Goal: Task Accomplishment & Management: Complete application form

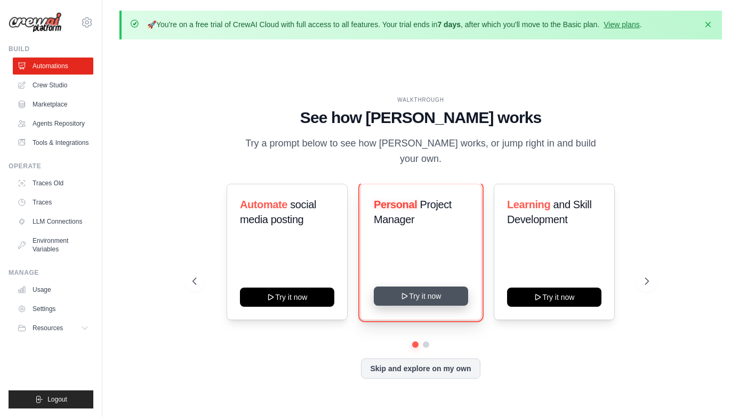
click at [434, 290] on button "Try it now" at bounding box center [421, 296] width 94 height 19
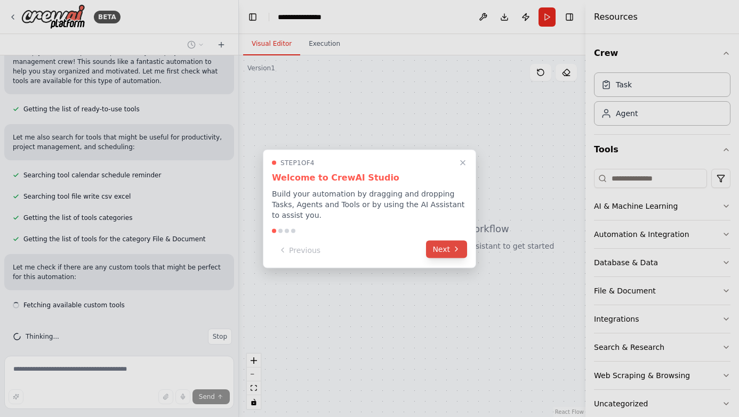
scroll to position [114, 0]
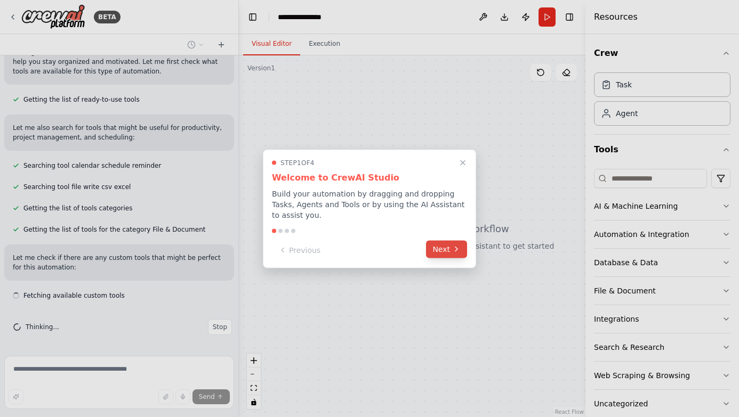
click at [449, 250] on button "Next" at bounding box center [446, 249] width 41 height 18
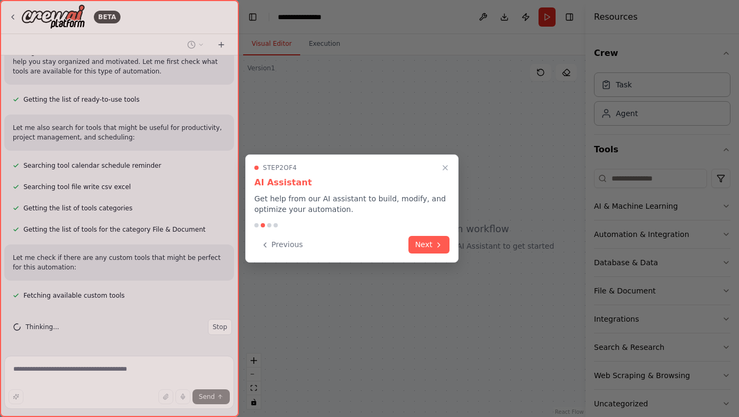
click at [449, 250] on div "Step 2 of 4 AI Assistant Get help from our AI assistant to build, modify, and o…" at bounding box center [351, 209] width 213 height 108
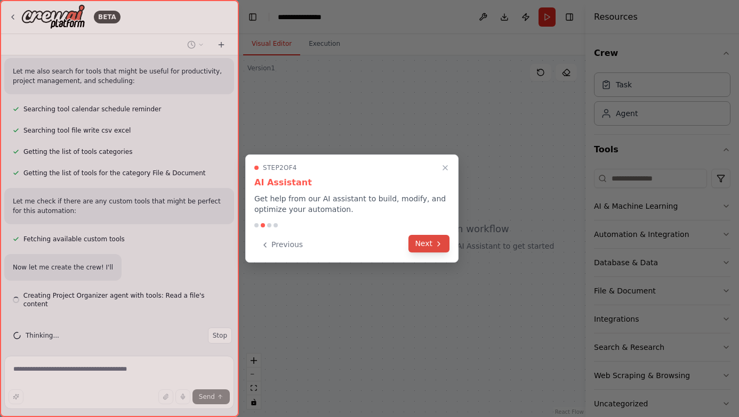
scroll to position [180, 0]
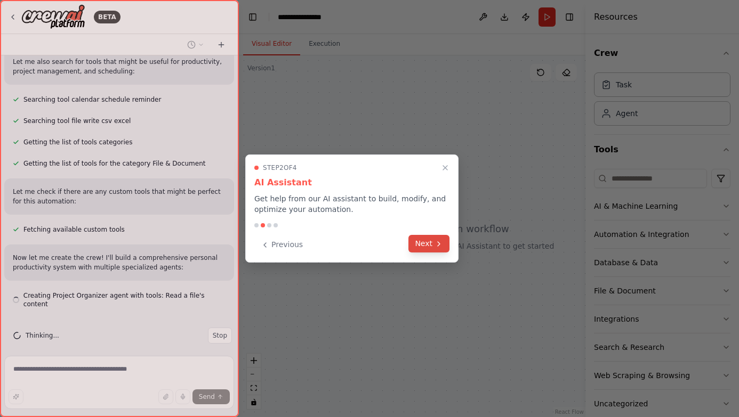
click at [439, 247] on icon at bounding box center [438, 244] width 9 height 9
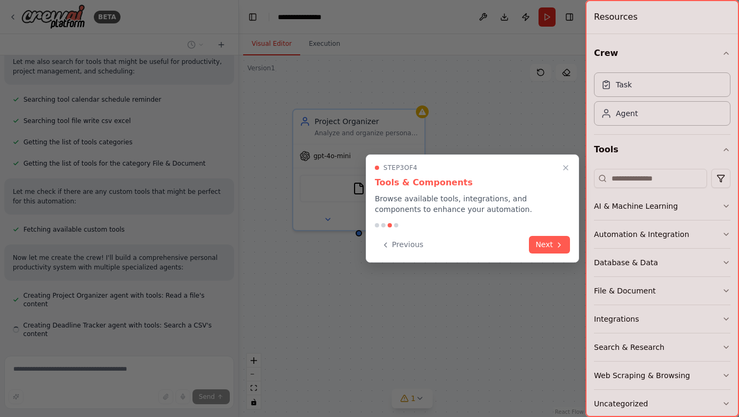
scroll to position [209, 0]
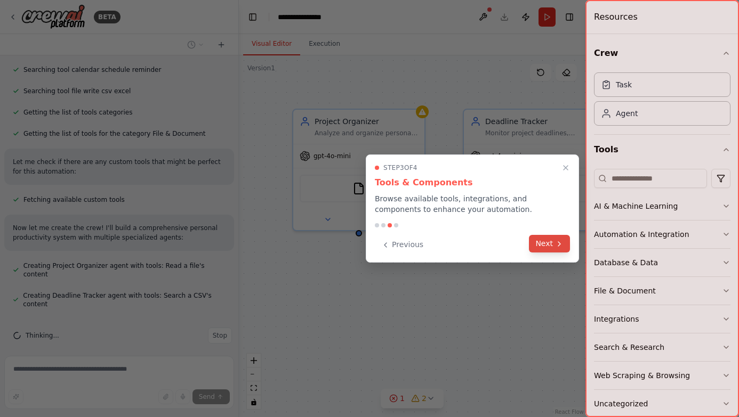
click at [551, 242] on button "Next" at bounding box center [549, 244] width 41 height 18
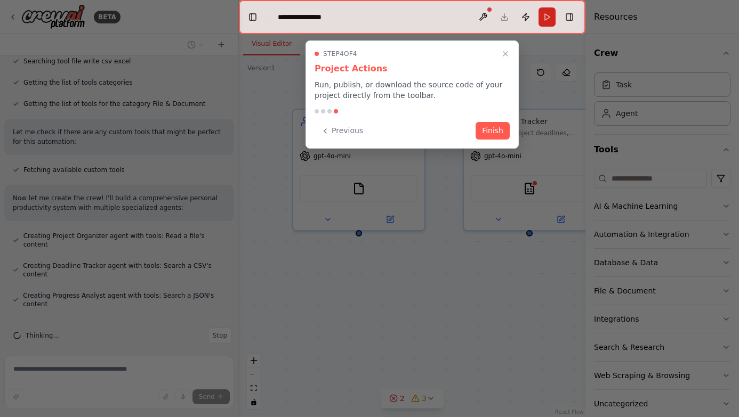
scroll to position [269, 0]
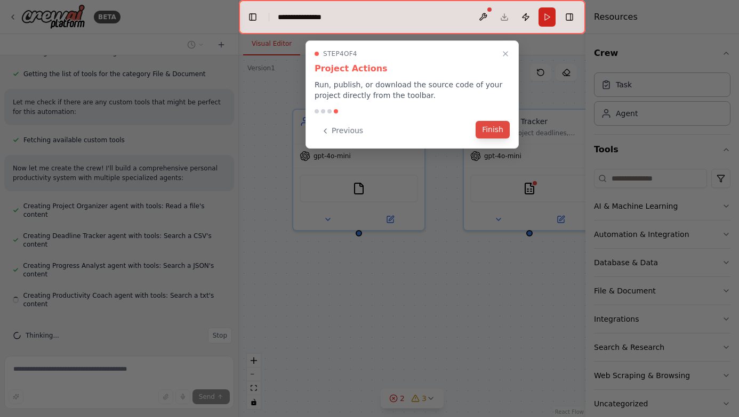
click at [499, 126] on button "Finish" at bounding box center [492, 130] width 34 height 18
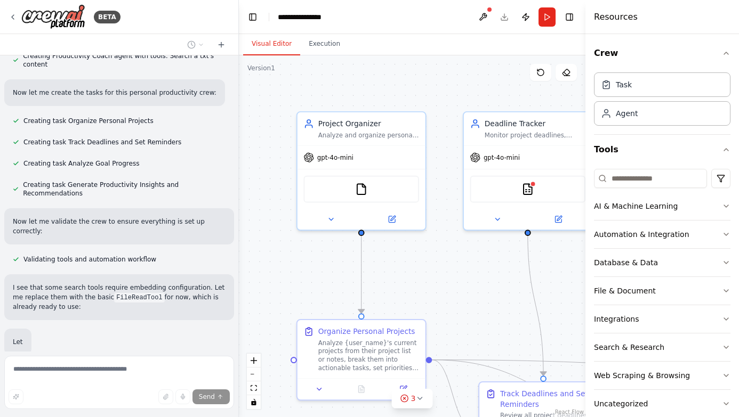
scroll to position [565, 0]
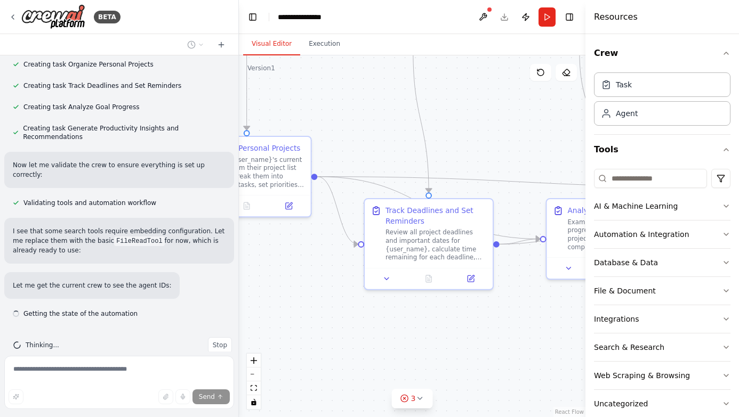
drag, startPoint x: 475, startPoint y: 280, endPoint x: 362, endPoint y: 87, distance: 223.3
click at [362, 86] on div ".deletable-edge-delete-btn { width: 20px; height: 20px; border: 0px solid #ffff…" at bounding box center [412, 236] width 346 height 362
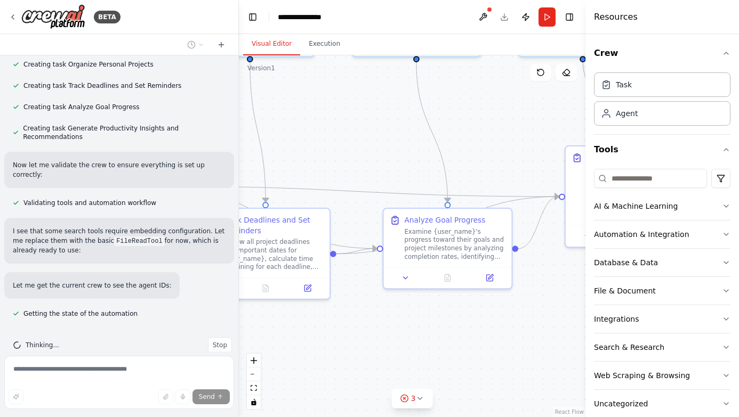
drag, startPoint x: 490, startPoint y: 112, endPoint x: 298, endPoint y: 132, distance: 192.8
click at [298, 132] on div ".deletable-edge-delete-btn { width: 20px; height: 20px; border: 0px solid #ffff…" at bounding box center [412, 236] width 346 height 362
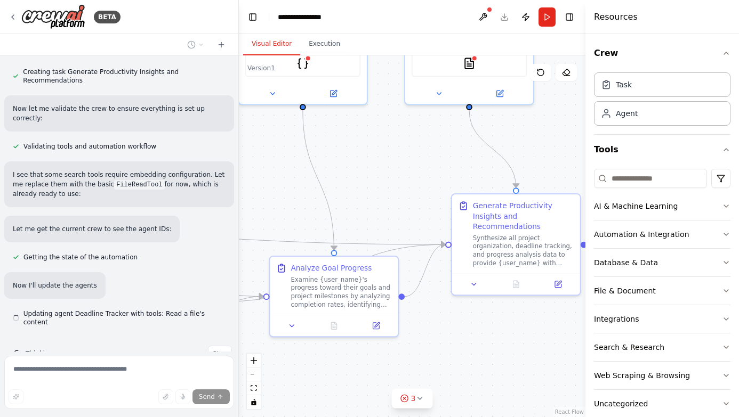
drag, startPoint x: 474, startPoint y: 120, endPoint x: 310, endPoint y: 200, distance: 182.8
click at [310, 200] on div ".deletable-edge-delete-btn { width: 20px; height: 20px; border: 0px solid #ffff…" at bounding box center [412, 236] width 346 height 362
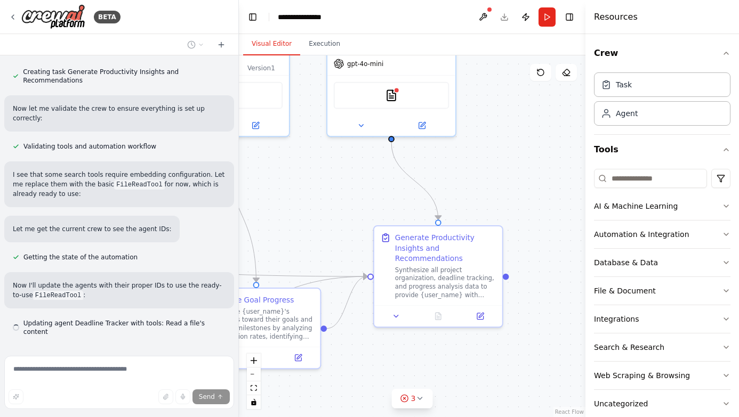
scroll to position [632, 0]
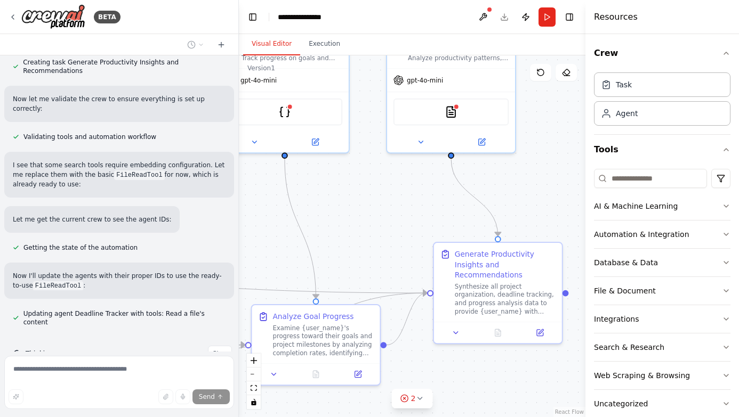
drag, startPoint x: 470, startPoint y: 171, endPoint x: 541, endPoint y: 252, distance: 108.7
click at [544, 252] on div ".deletable-edge-delete-btn { width: 20px; height: 20px; border: 0px solid #ffff…" at bounding box center [412, 236] width 346 height 362
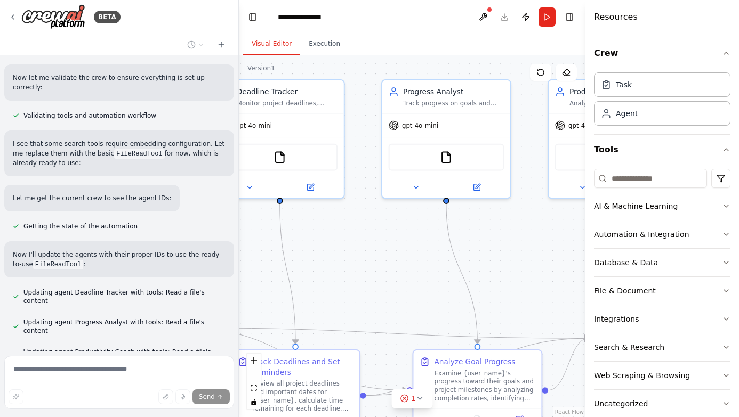
scroll to position [674, 0]
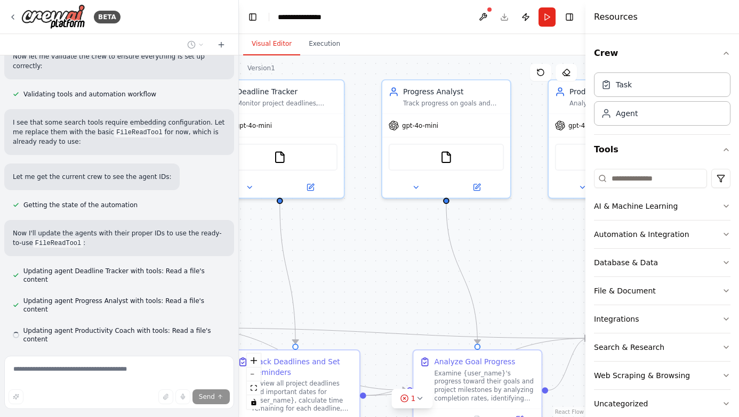
drag, startPoint x: 368, startPoint y: 275, endPoint x: 514, endPoint y: 255, distance: 147.9
click at [514, 255] on div ".deletable-edge-delete-btn { width: 20px; height: 20px; border: 0px solid #ffff…" at bounding box center [412, 236] width 346 height 362
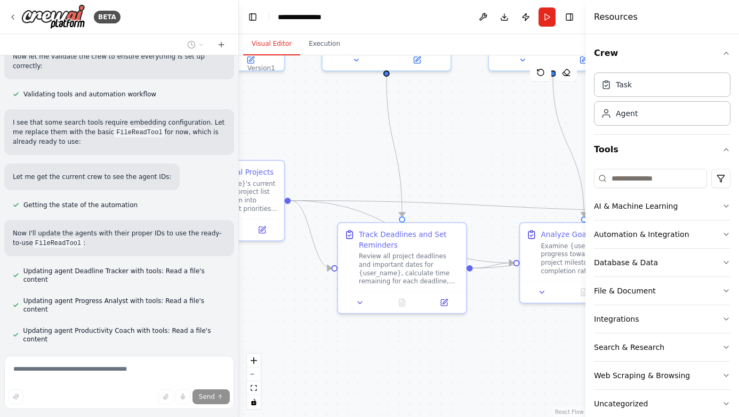
drag, startPoint x: 370, startPoint y: 270, endPoint x: 470, endPoint y: 130, distance: 171.9
click at [470, 130] on div ".deletable-edge-delete-btn { width: 20px; height: 20px; border: 0px solid #ffff…" at bounding box center [412, 236] width 346 height 362
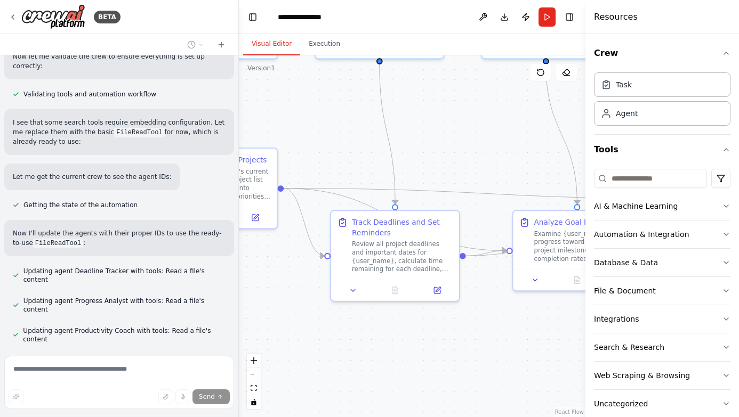
scroll to position [731, 0]
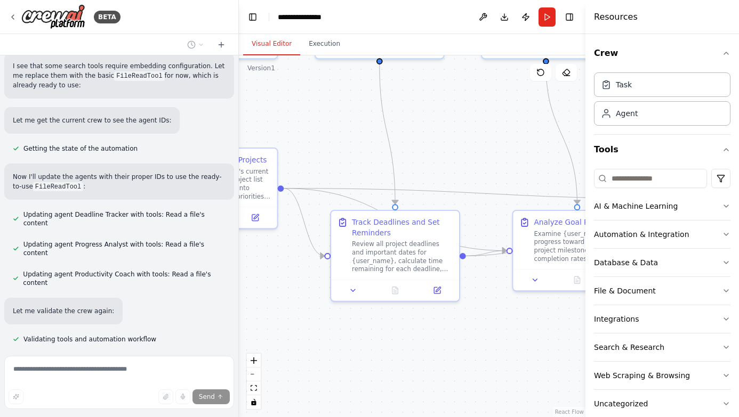
drag, startPoint x: 390, startPoint y: 151, endPoint x: 473, endPoint y: 156, distance: 83.3
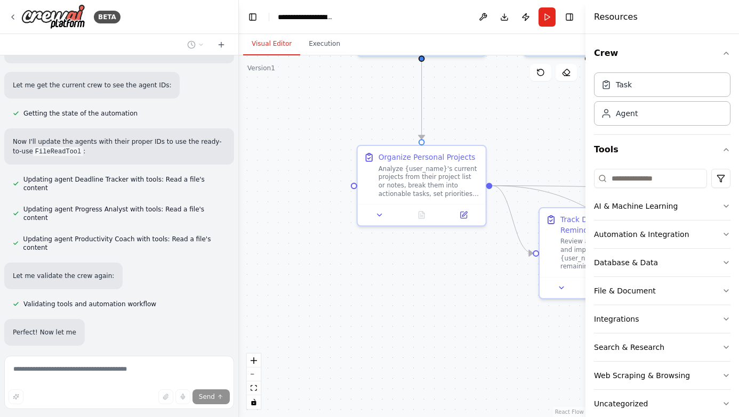
drag, startPoint x: 360, startPoint y: 141, endPoint x: 569, endPoint y: 138, distance: 208.4
click at [569, 138] on div ".deletable-edge-delete-btn { width: 20px; height: 20px; border: 0px solid #ffff…" at bounding box center [412, 236] width 346 height 362
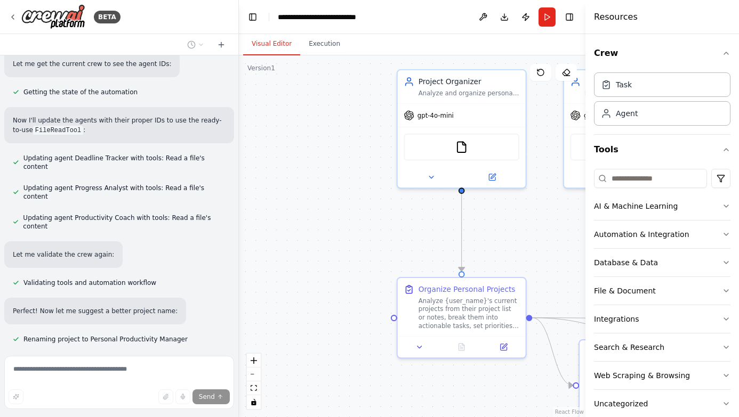
drag, startPoint x: 317, startPoint y: 145, endPoint x: 352, endPoint y: 276, distance: 135.4
click at [352, 276] on div ".deletable-edge-delete-btn { width: 20px; height: 20px; border: 0px solid #ffff…" at bounding box center [412, 236] width 346 height 362
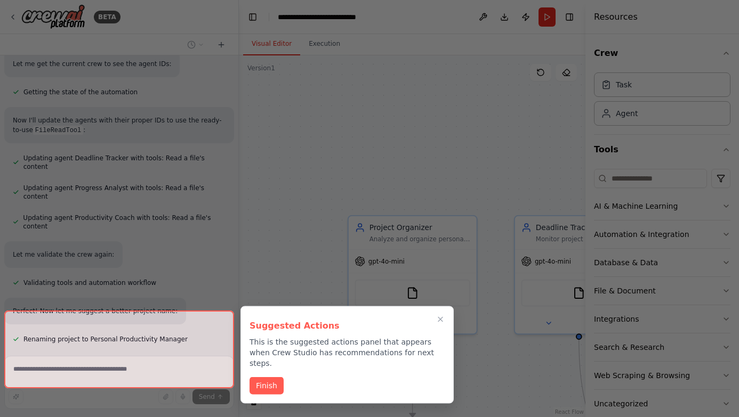
drag, startPoint x: 329, startPoint y: 185, endPoint x: 281, endPoint y: 340, distance: 161.8
click at [281, 340] on div "BETA Create a crew that helps organize your personal projects, sets reminders f…" at bounding box center [369, 208] width 739 height 417
click at [269, 376] on button "Finish" at bounding box center [266, 385] width 34 height 18
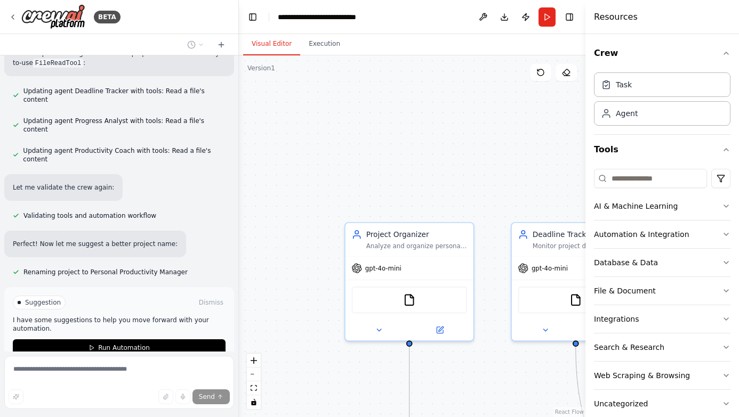
scroll to position [858, 0]
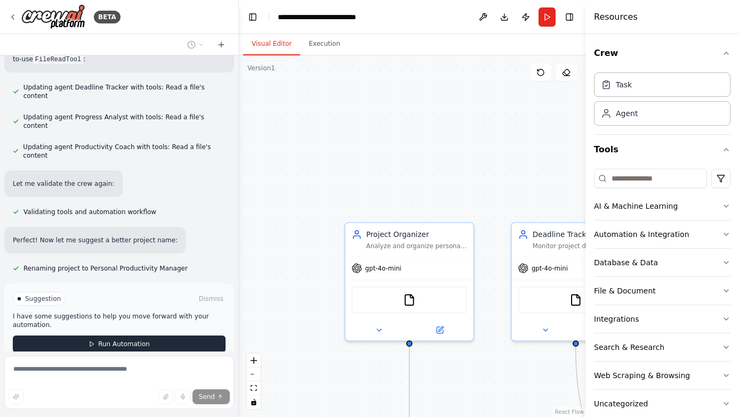
click at [110, 340] on span "Run Automation" at bounding box center [124, 344] width 52 height 9
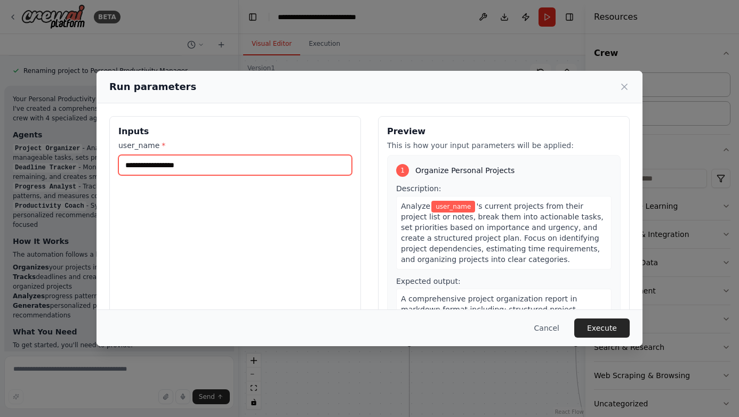
click at [155, 163] on input "user_name *" at bounding box center [234, 165] width 233 height 20
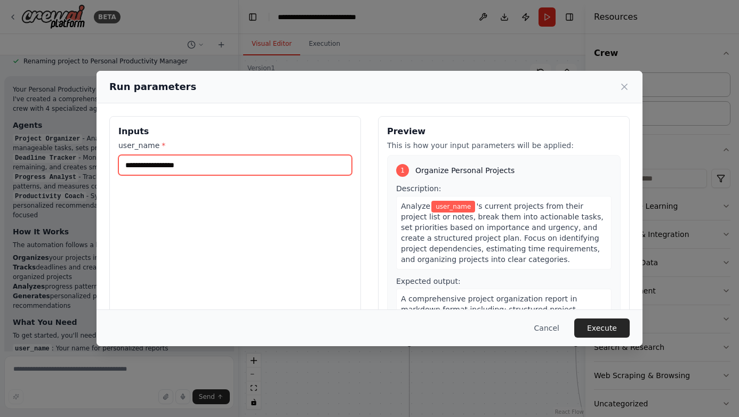
click at [155, 163] on input "user_name *" at bounding box center [234, 165] width 233 height 20
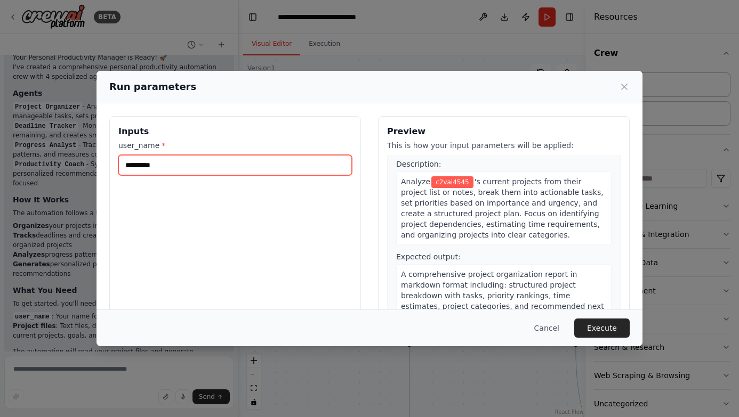
scroll to position [30, 0]
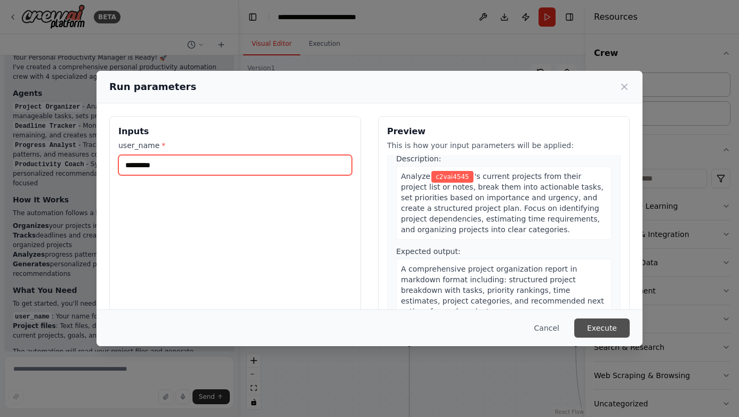
type input "*********"
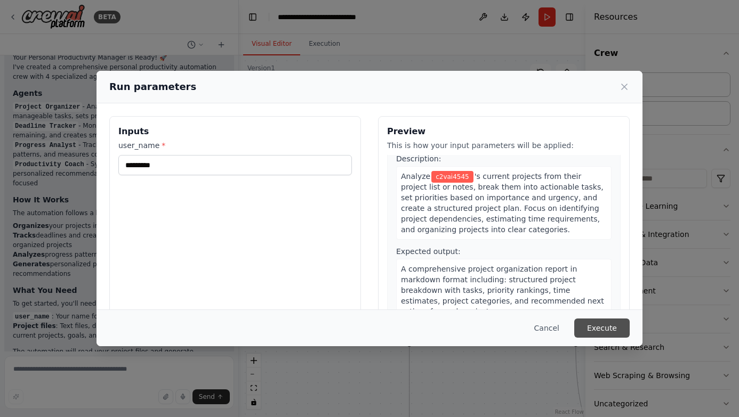
click at [594, 328] on button "Execute" at bounding box center [601, 328] width 55 height 19
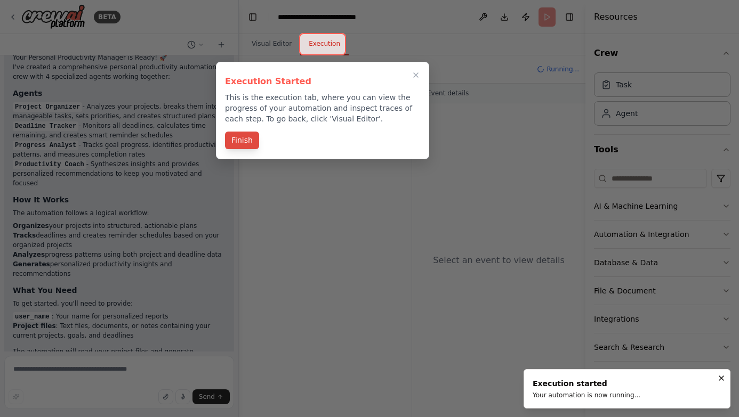
click at [241, 142] on button "Finish" at bounding box center [242, 141] width 34 height 18
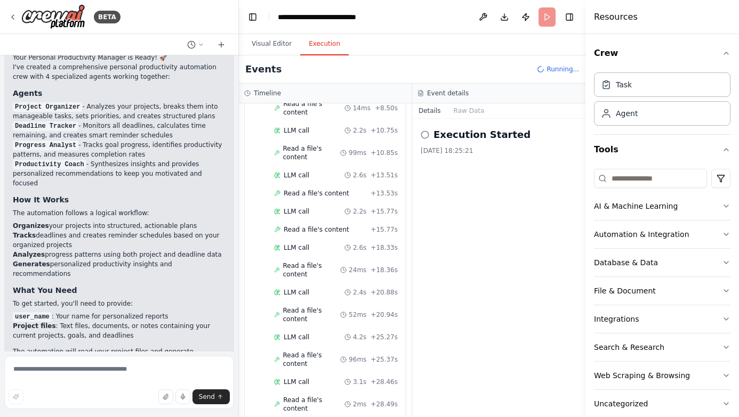
scroll to position [271, 0]
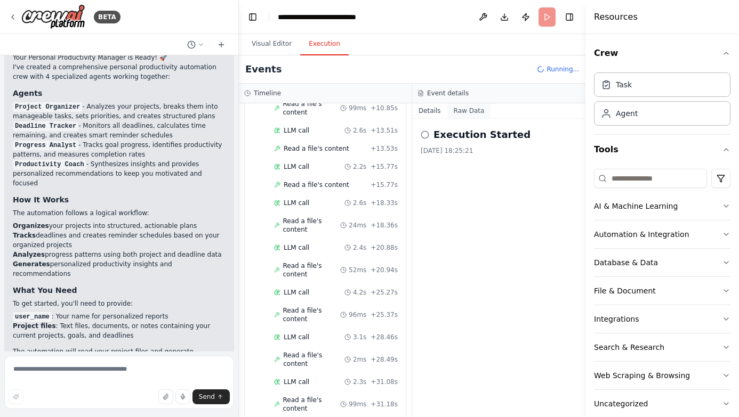
click at [467, 111] on button "Raw Data" at bounding box center [469, 110] width 44 height 15
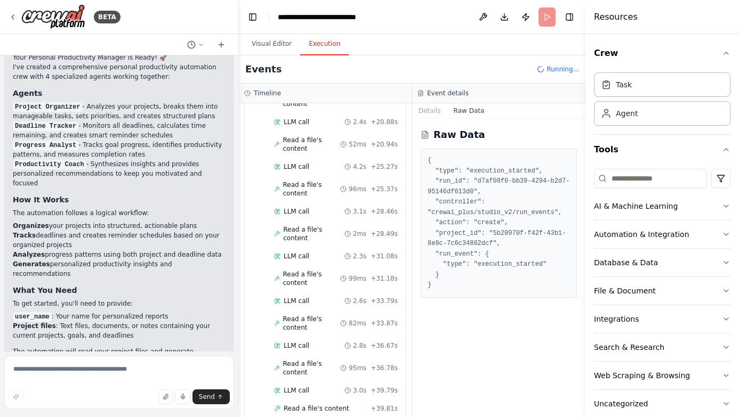
scroll to position [433, 0]
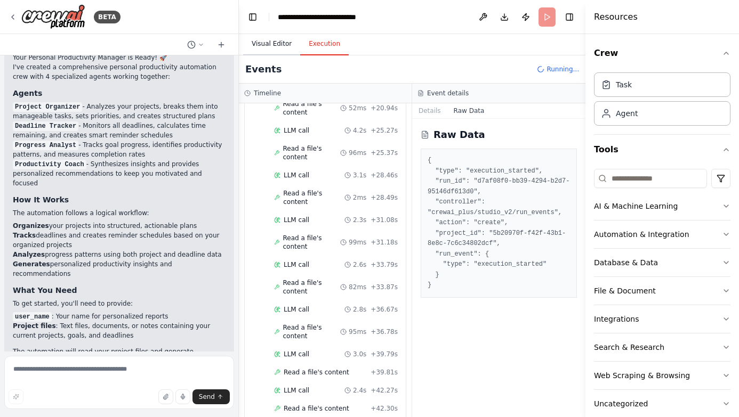
click at [266, 45] on button "Visual Editor" at bounding box center [271, 44] width 57 height 22
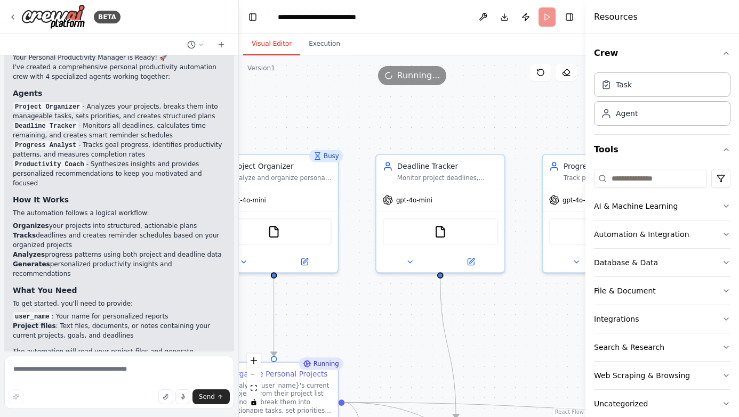
drag, startPoint x: 417, startPoint y: 174, endPoint x: 252, endPoint y: 72, distance: 194.5
click at [252, 73] on div "Version 1 Show Tools Hide Agents .deletable-edge-delete-btn { width: 20px; heig…" at bounding box center [412, 236] width 346 height 362
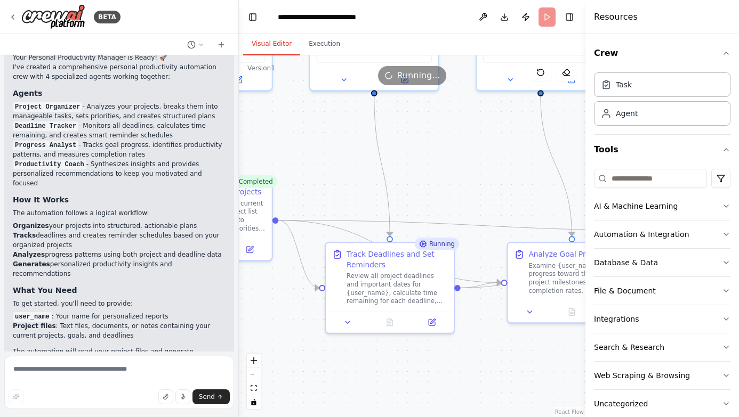
drag, startPoint x: 487, startPoint y: 306, endPoint x: 469, endPoint y: 139, distance: 167.7
click at [469, 140] on div ".deletable-edge-delete-btn { width: 20px; height: 20px; border: 0px solid #ffff…" at bounding box center [412, 236] width 346 height 362
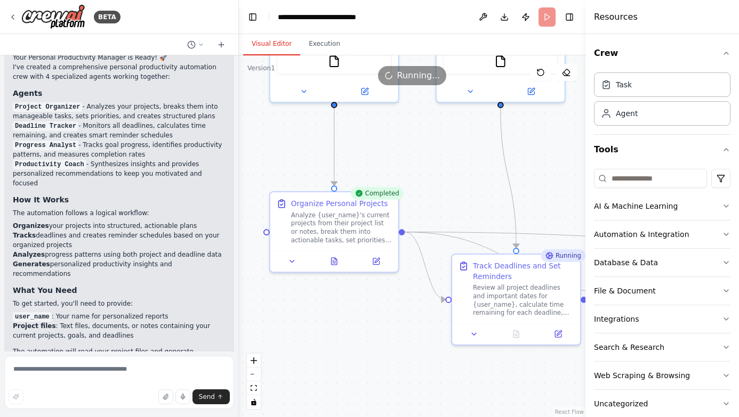
drag, startPoint x: 274, startPoint y: 300, endPoint x: 382, endPoint y: 328, distance: 111.2
click at [382, 328] on div ".deletable-edge-delete-btn { width: 20px; height: 20px; border: 0px solid #ffff…" at bounding box center [412, 236] width 346 height 362
drag, startPoint x: 382, startPoint y: 328, endPoint x: 242, endPoint y: 252, distance: 158.4
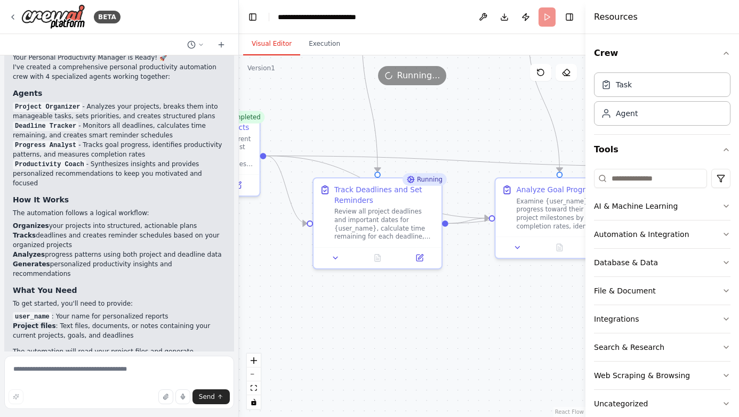
click at [242, 252] on div ".deletable-edge-delete-btn { width: 20px; height: 20px; border: 0px solid #ffff…" at bounding box center [412, 236] width 346 height 362
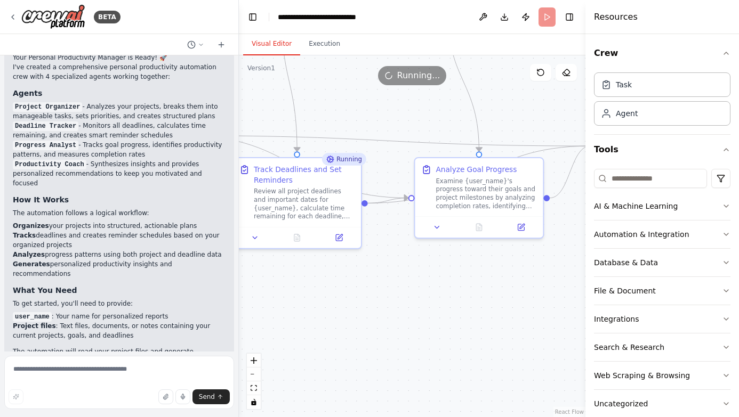
drag, startPoint x: 431, startPoint y: 343, endPoint x: 351, endPoint y: 321, distance: 83.2
click at [351, 322] on div ".deletable-edge-delete-btn { width: 20px; height: 20px; border: 0px solid #ffff…" at bounding box center [412, 236] width 346 height 362
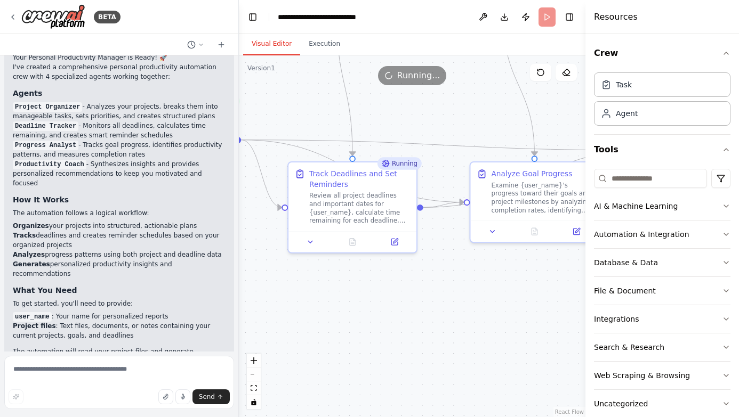
drag, startPoint x: 439, startPoint y: 309, endPoint x: 527, endPoint y: 321, distance: 88.2
click at [528, 321] on div ".deletable-edge-delete-btn { width: 20px; height: 20px; border: 0px solid #ffff…" at bounding box center [412, 236] width 346 height 362
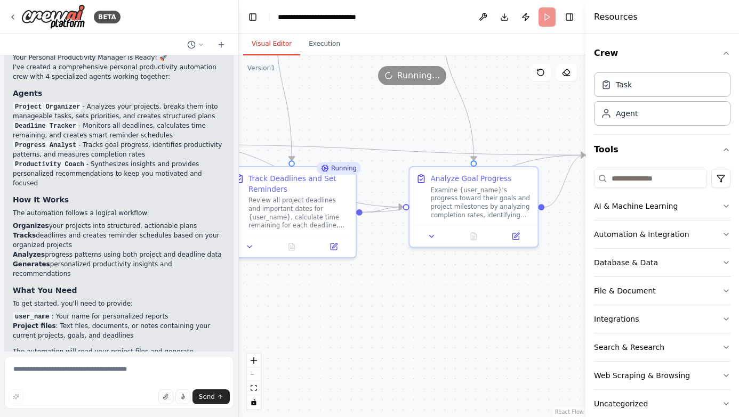
drag, startPoint x: 517, startPoint y: 315, endPoint x: 423, endPoint y: 311, distance: 94.5
click at [423, 311] on div ".deletable-edge-delete-btn { width: 20px; height: 20px; border: 0px solid #ffff…" at bounding box center [412, 236] width 346 height 362
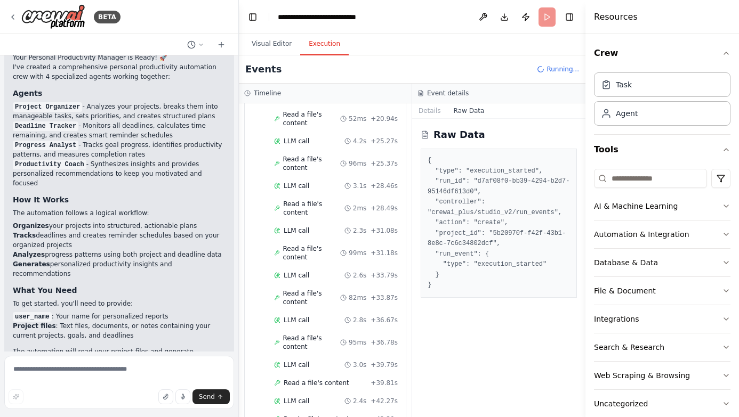
click at [320, 46] on button "Execution" at bounding box center [324, 44] width 48 height 22
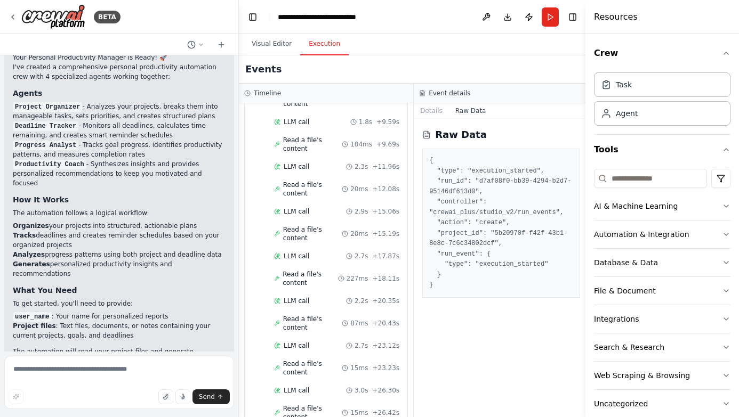
scroll to position [3895, 0]
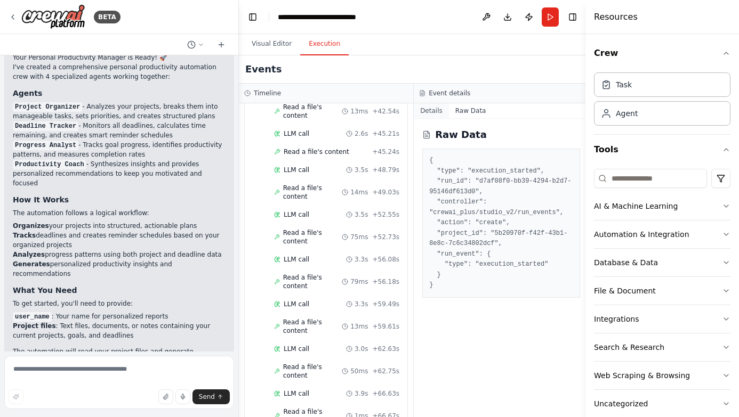
click at [428, 108] on button "Details" at bounding box center [431, 110] width 35 height 15
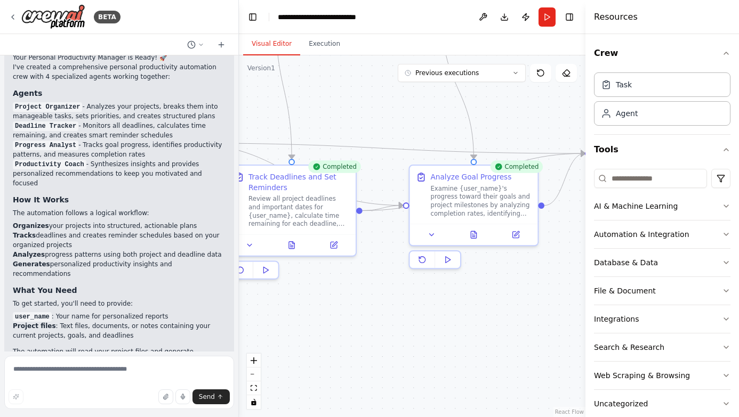
click at [276, 44] on button "Visual Editor" at bounding box center [271, 44] width 57 height 22
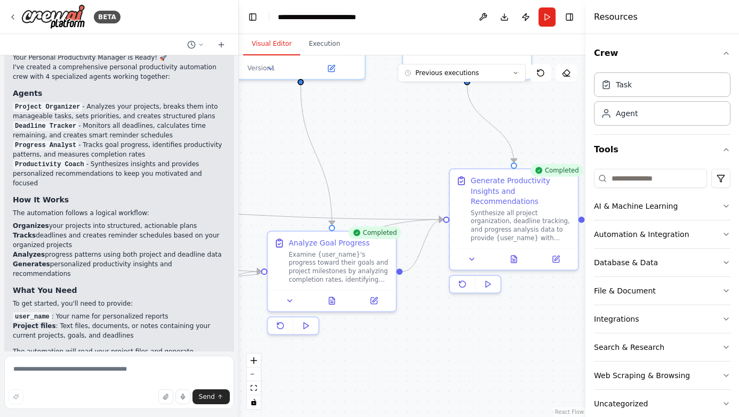
drag, startPoint x: 508, startPoint y: 317, endPoint x: 365, endPoint y: 383, distance: 157.9
click at [365, 383] on div ".deletable-edge-delete-btn { width: 20px; height: 20px; border: 0px solid #ffff…" at bounding box center [412, 236] width 346 height 362
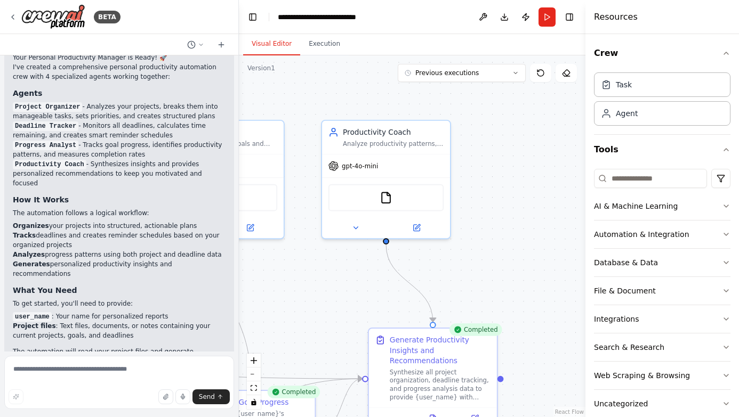
drag, startPoint x: 382, startPoint y: 163, endPoint x: 302, endPoint y: 319, distance: 174.9
click at [302, 320] on div ".deletable-edge-delete-btn { width: 20px; height: 20px; border: 0px solid #ffff…" at bounding box center [412, 236] width 346 height 362
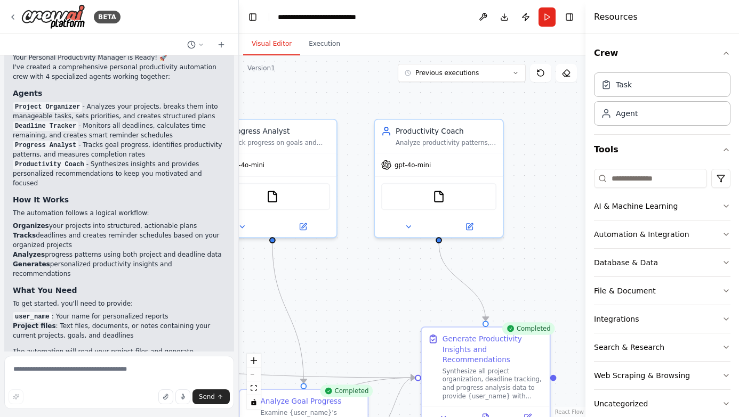
drag, startPoint x: 350, startPoint y: 294, endPoint x: 562, endPoint y: 300, distance: 211.7
click at [566, 304] on div ".deletable-edge-delete-btn { width: 20px; height: 20px; border: 0px solid #ffff…" at bounding box center [412, 236] width 346 height 362
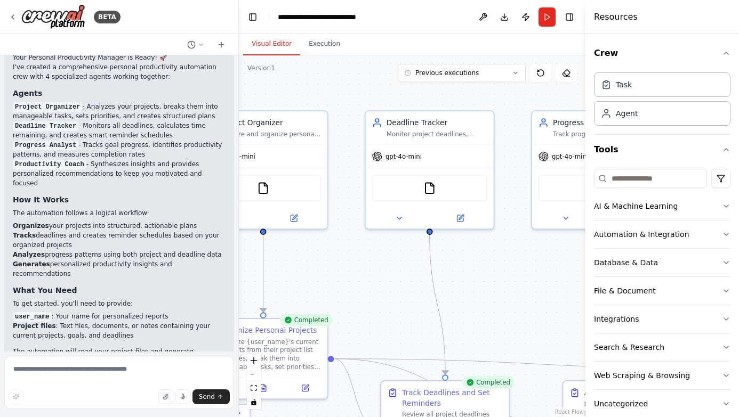
drag, startPoint x: 362, startPoint y: 314, endPoint x: 533, endPoint y: 293, distance: 173.0
click at [533, 293] on div ".deletable-edge-delete-btn { width: 20px; height: 20px; border: 0px solid #ffff…" at bounding box center [412, 236] width 346 height 362
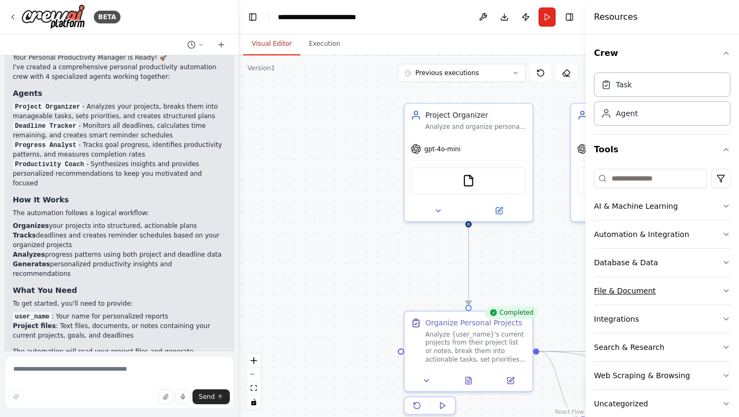
drag, startPoint x: 394, startPoint y: 294, endPoint x: 597, endPoint y: 289, distance: 203.1
click at [598, 289] on div "BETA Create a crew that helps organize your personal projects, sets reminders f…" at bounding box center [369, 208] width 739 height 417
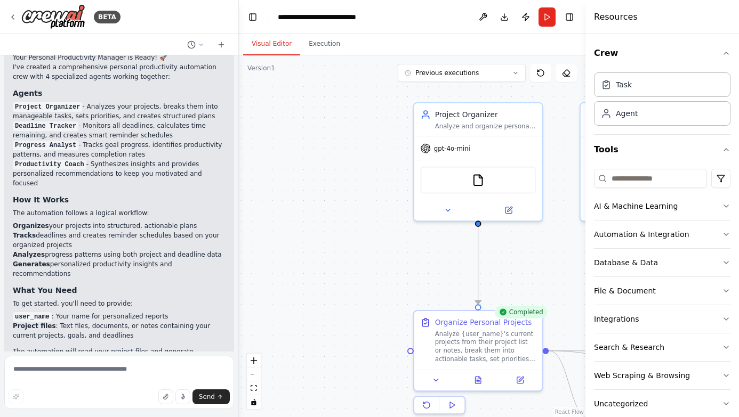
drag, startPoint x: 612, startPoint y: 277, endPoint x: 537, endPoint y: 280, distance: 74.7
click at [537, 280] on div "BETA Create a crew that helps organize your personal projects, sets reminders f…" at bounding box center [369, 208] width 739 height 417
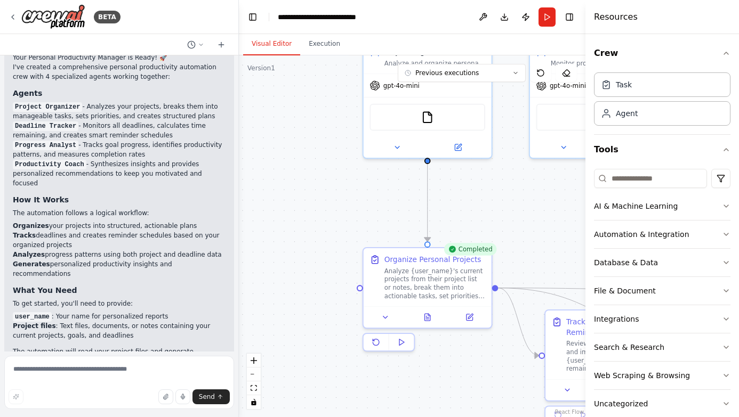
drag, startPoint x: 537, startPoint y: 280, endPoint x: 487, endPoint y: 217, distance: 80.7
click at [487, 217] on div ".deletable-edge-delete-btn { width: 20px; height: 20px; border: 0px solid #ffff…" at bounding box center [412, 236] width 346 height 362
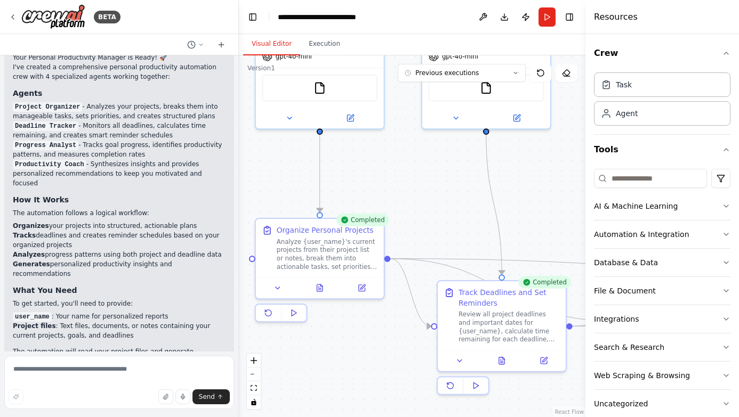
drag, startPoint x: 487, startPoint y: 217, endPoint x: 375, endPoint y: 181, distance: 117.5
click at [375, 181] on div ".deletable-edge-delete-btn { width: 20px; height: 20px; border: 0px solid #ffff…" at bounding box center [412, 236] width 346 height 362
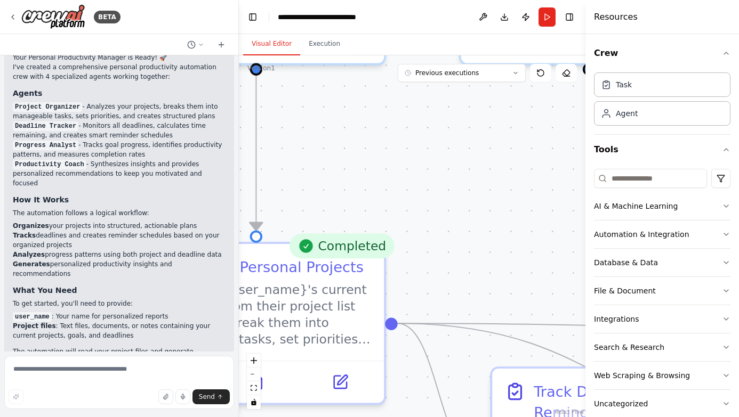
click at [398, 195] on div ".deletable-edge-delete-btn { width: 20px; height: 20px; border: 0px solid #ffff…" at bounding box center [412, 236] width 346 height 362
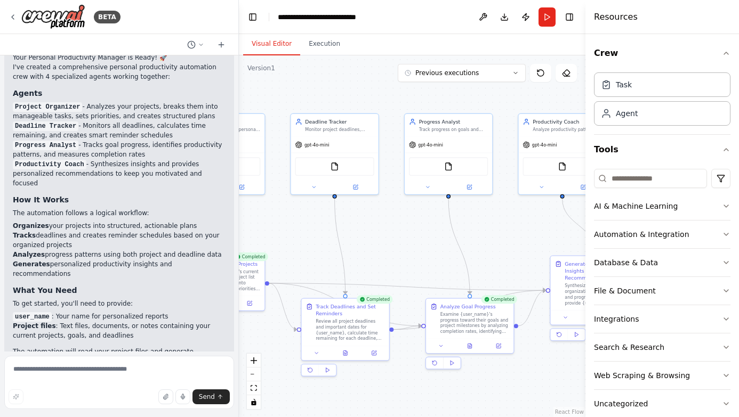
drag, startPoint x: 472, startPoint y: 215, endPoint x: 309, endPoint y: 242, distance: 165.9
click at [309, 242] on div ".deletable-edge-delete-btn { width: 20px; height: 20px; border: 0px solid #ffff…" at bounding box center [412, 236] width 346 height 362
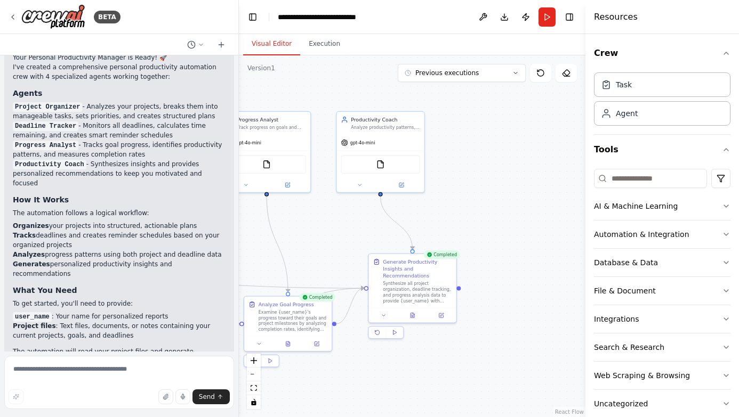
drag, startPoint x: 497, startPoint y: 242, endPoint x: 314, endPoint y: 237, distance: 183.4
click at [314, 238] on div ".deletable-edge-delete-btn { width: 20px; height: 20px; border: 0px solid #ffff…" at bounding box center [412, 236] width 346 height 362
click at [356, 184] on button at bounding box center [357, 180] width 40 height 9
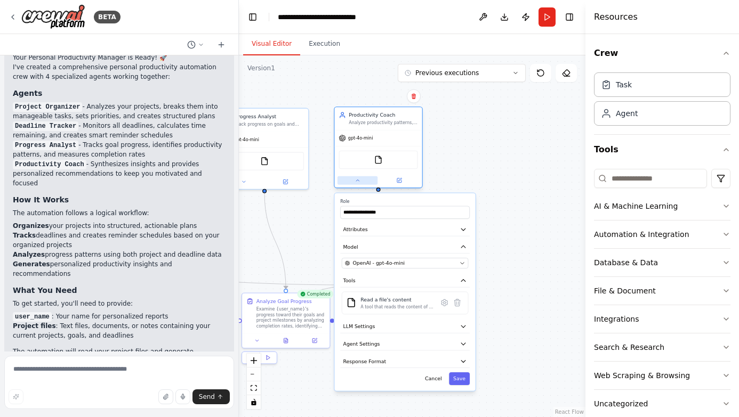
click at [356, 184] on button at bounding box center [357, 180] width 40 height 9
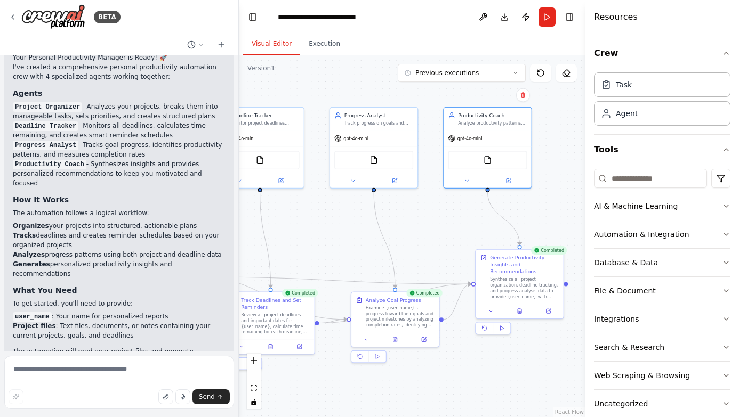
drag, startPoint x: 316, startPoint y: 222, endPoint x: 425, endPoint y: 221, distance: 109.3
click at [425, 221] on div ".deletable-edge-delete-btn { width: 20px; height: 20px; border: 0px solid #ffff…" at bounding box center [412, 236] width 346 height 362
click at [345, 229] on div ".deletable-edge-delete-btn { width: 20px; height: 20px; border: 0px solid #ffff…" at bounding box center [412, 236] width 346 height 362
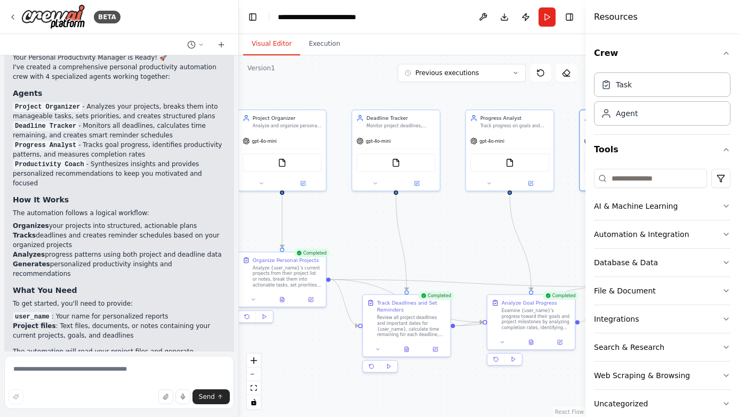
drag, startPoint x: 340, startPoint y: 235, endPoint x: 479, endPoint y: 236, distance: 138.6
click at [479, 237] on div ".deletable-edge-delete-btn { width: 20px; height: 20px; border: 0px solid #ffff…" at bounding box center [412, 236] width 346 height 362
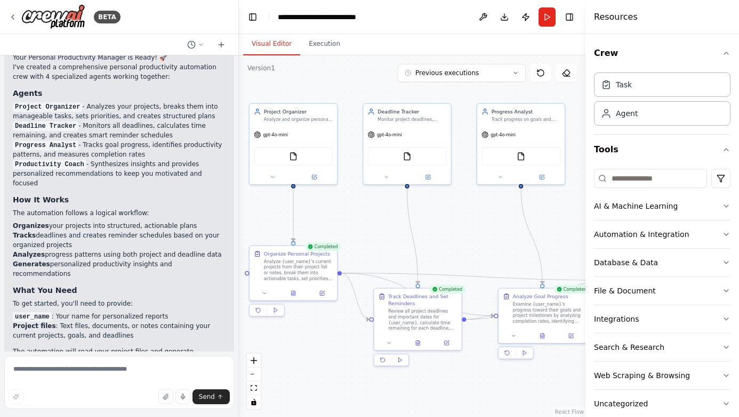
drag, startPoint x: 344, startPoint y: 236, endPoint x: 352, endPoint y: 230, distance: 9.6
click at [352, 230] on div ".deletable-edge-delete-btn { width: 20px; height: 20px; border: 0px solid #ffff…" at bounding box center [412, 236] width 346 height 362
click at [314, 176] on icon at bounding box center [314, 174] width 3 height 3
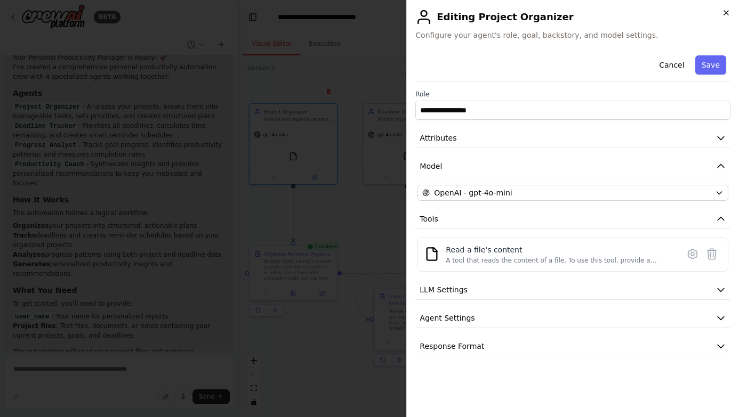
click at [727, 13] on icon "button" at bounding box center [726, 13] width 9 height 9
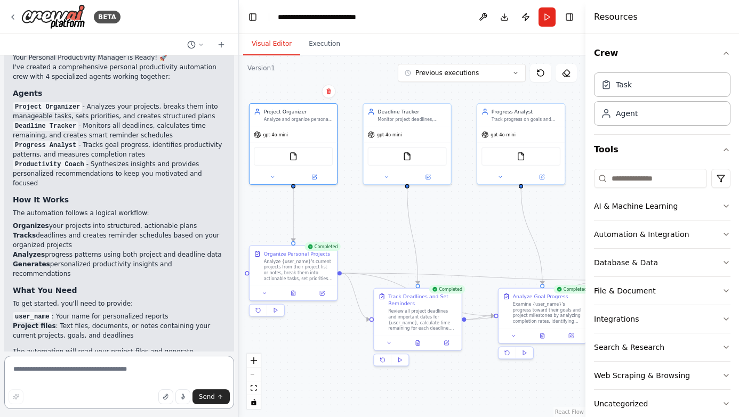
click at [99, 373] on textarea at bounding box center [119, 382] width 230 height 53
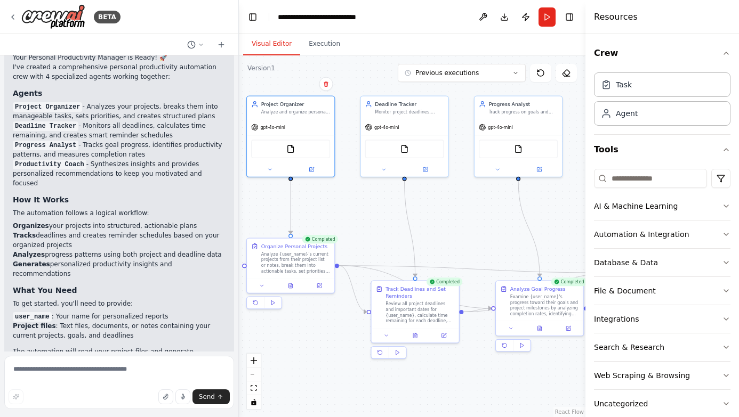
drag, startPoint x: 365, startPoint y: 241, endPoint x: 365, endPoint y: 234, distance: 6.9
click at [365, 235] on div ".deletable-edge-delete-btn { width: 20px; height: 20px; border: 0px solid #ffff…" at bounding box center [412, 236] width 346 height 362
click at [94, 378] on textarea at bounding box center [119, 382] width 230 height 53
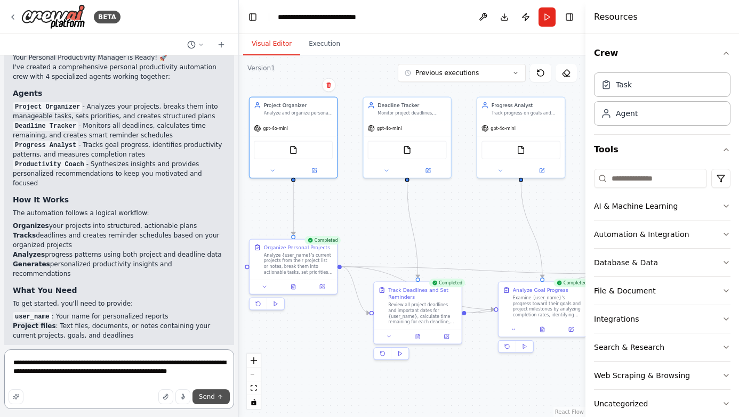
type textarea "**********"
click at [211, 399] on span "Send" at bounding box center [207, 397] width 16 height 9
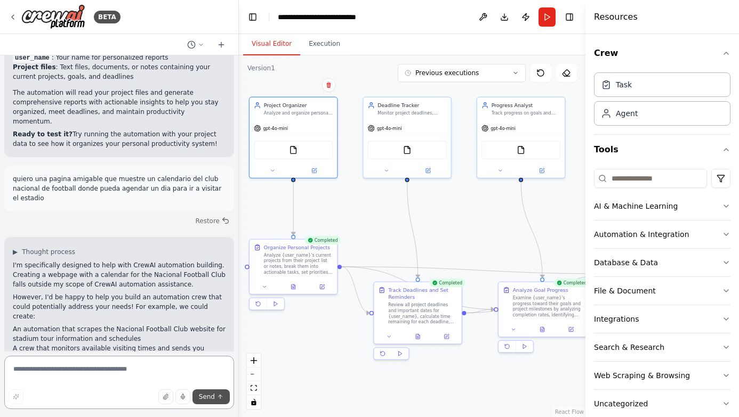
scroll to position [1366, 0]
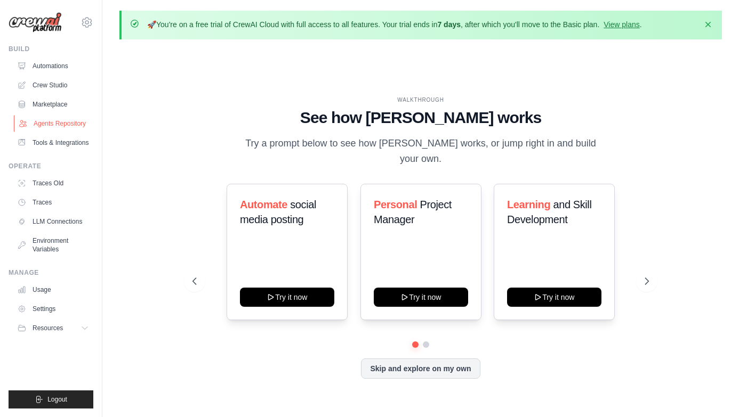
click at [57, 121] on link "Agents Repository" at bounding box center [54, 123] width 80 height 17
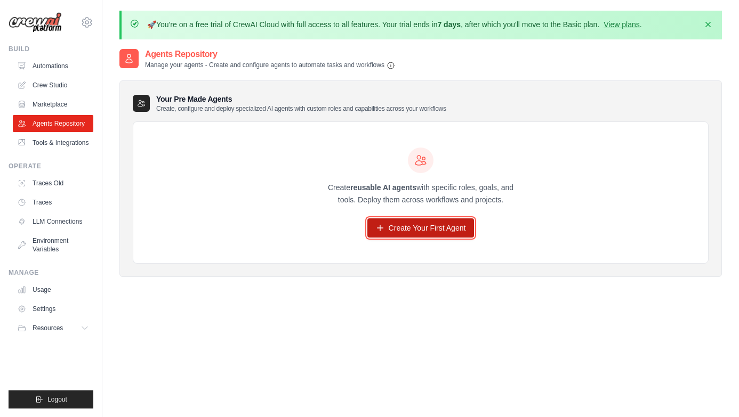
click at [432, 232] on link "Create Your First Agent" at bounding box center [420, 228] width 107 height 19
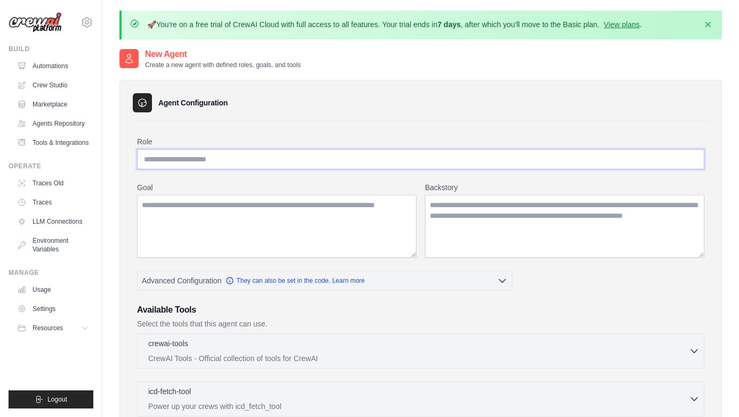
click at [299, 160] on input "Role" at bounding box center [420, 159] width 567 height 20
click at [213, 220] on textarea "Goal" at bounding box center [276, 226] width 279 height 63
click at [207, 216] on textarea "Goal" at bounding box center [276, 226] width 279 height 63
click at [590, 320] on p "Select the tools that this agent can use." at bounding box center [420, 324] width 567 height 11
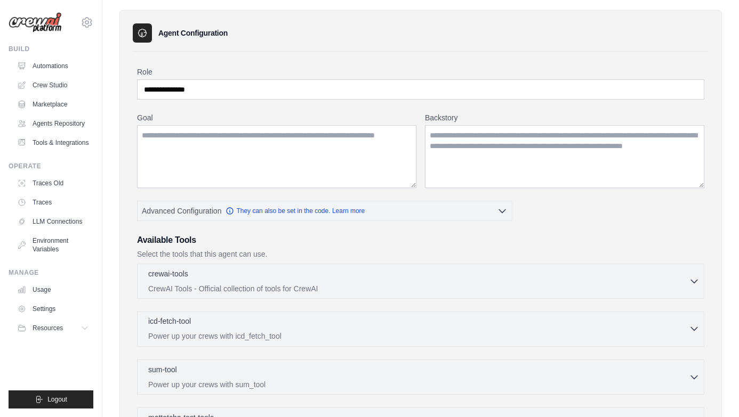
scroll to position [67, 0]
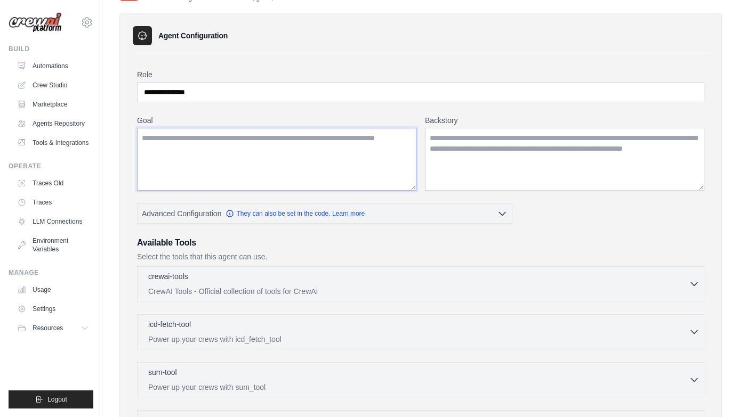
click at [289, 154] on textarea "Goal" at bounding box center [276, 159] width 279 height 63
click at [206, 92] on input "**********" at bounding box center [420, 92] width 567 height 20
paste input "text"
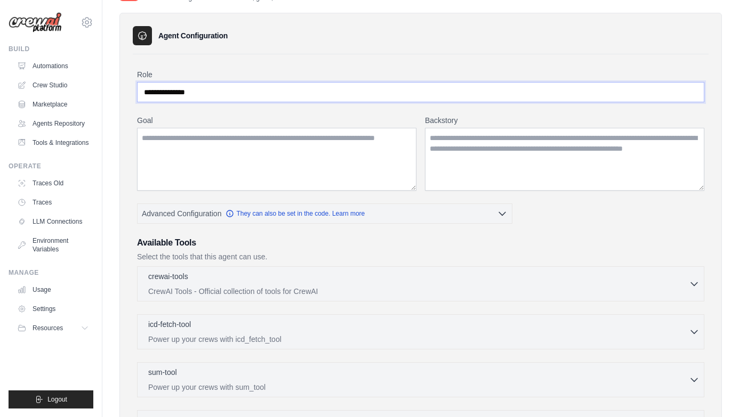
type input "**********"
click at [220, 156] on textarea "Goal" at bounding box center [276, 159] width 279 height 63
paste textarea "**********"
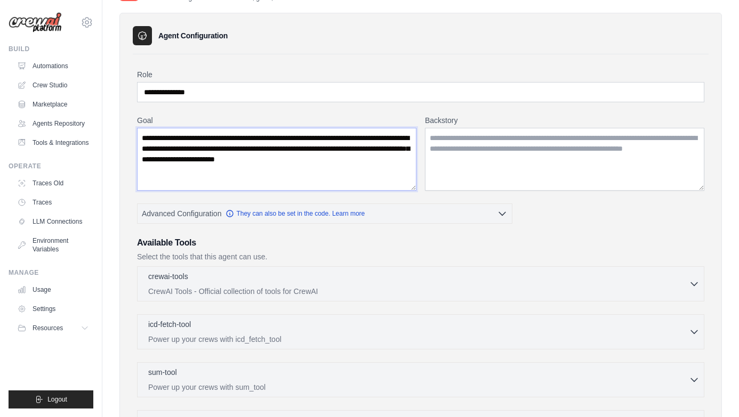
type textarea "**********"
click at [475, 152] on textarea "Backstory" at bounding box center [564, 159] width 279 height 63
paste textarea "**********"
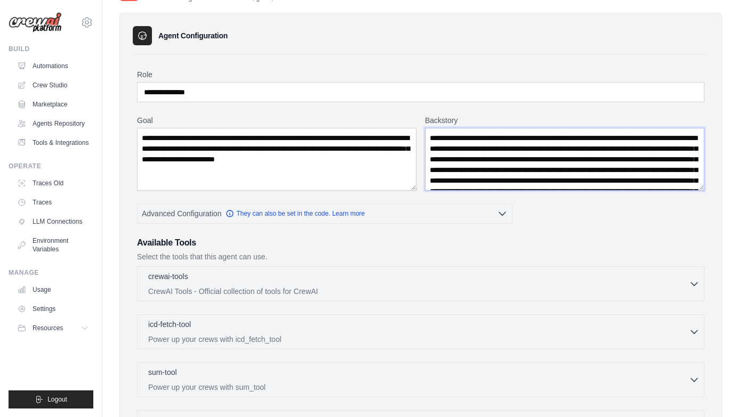
scroll to position [37, 0]
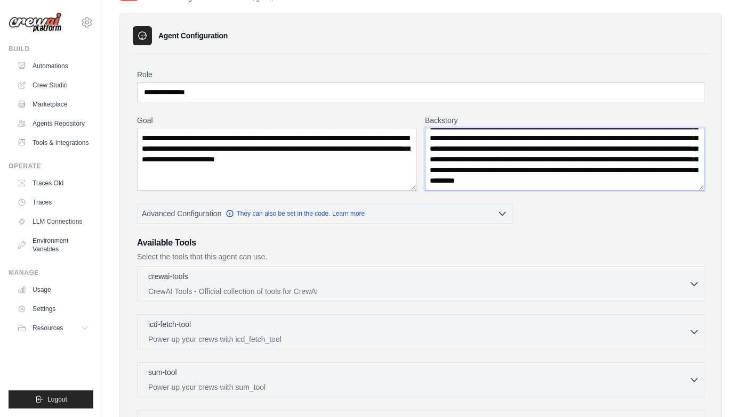
type textarea "**********"
click at [370, 161] on textarea "**********" at bounding box center [276, 159] width 279 height 63
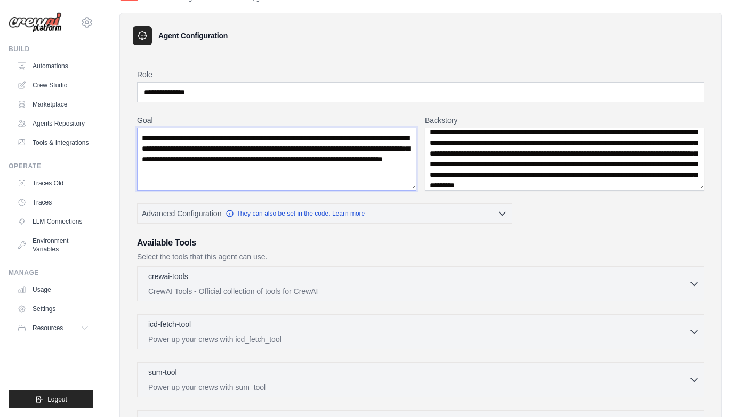
scroll to position [0, 0]
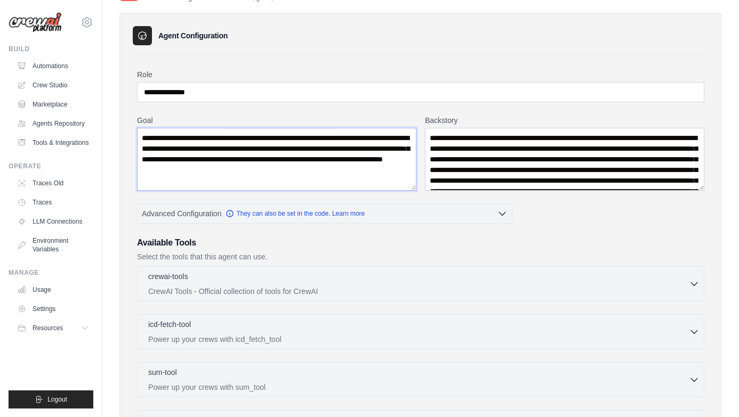
type textarea "**********"
click at [584, 136] on textarea "**********" at bounding box center [564, 159] width 279 height 63
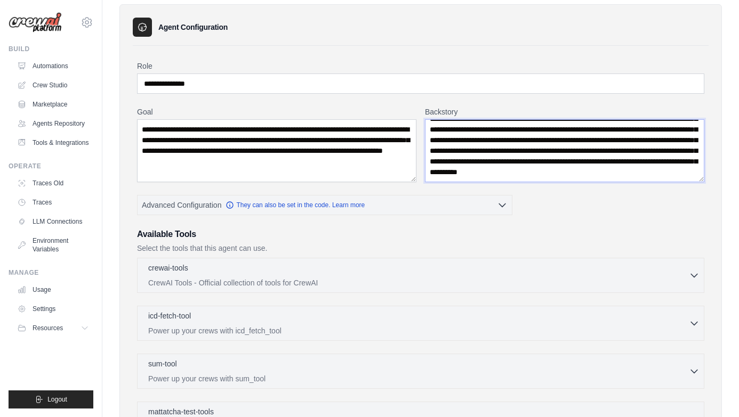
scroll to position [78, 0]
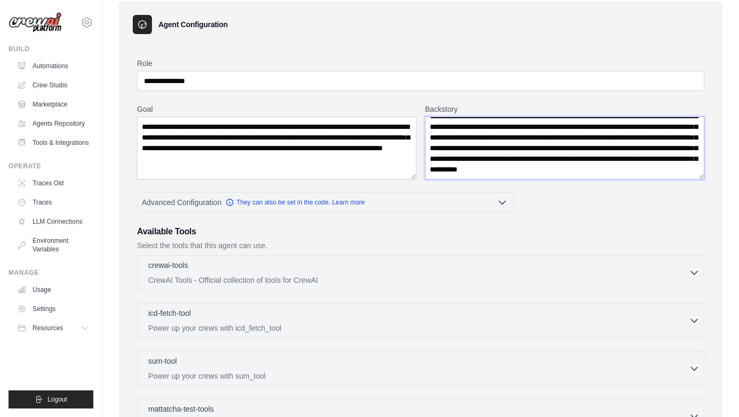
click at [499, 168] on textarea "**********" at bounding box center [564, 148] width 279 height 63
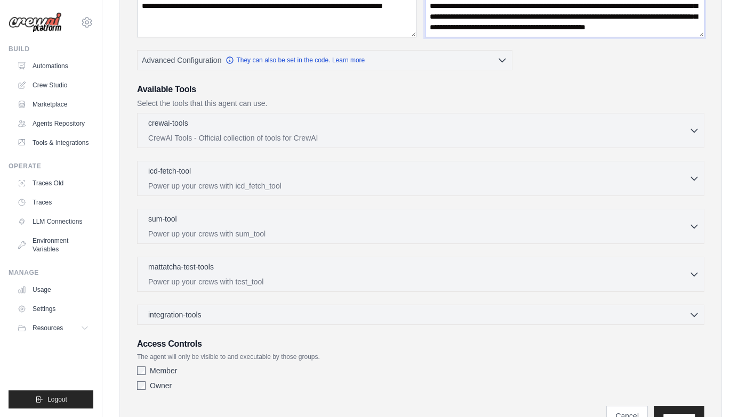
scroll to position [222, 0]
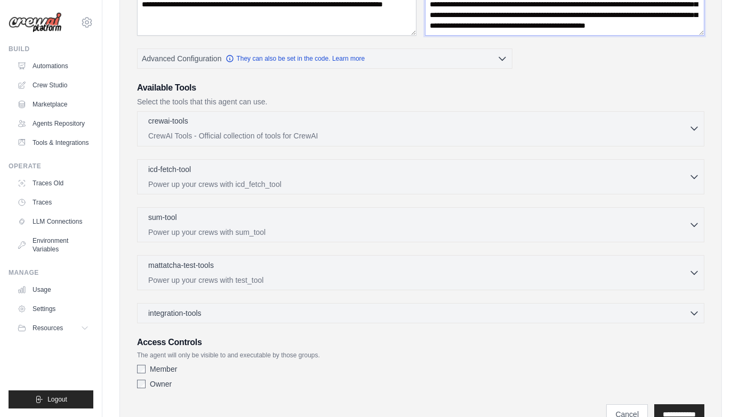
type textarea "**********"
click at [691, 127] on icon "button" at bounding box center [694, 128] width 6 height 3
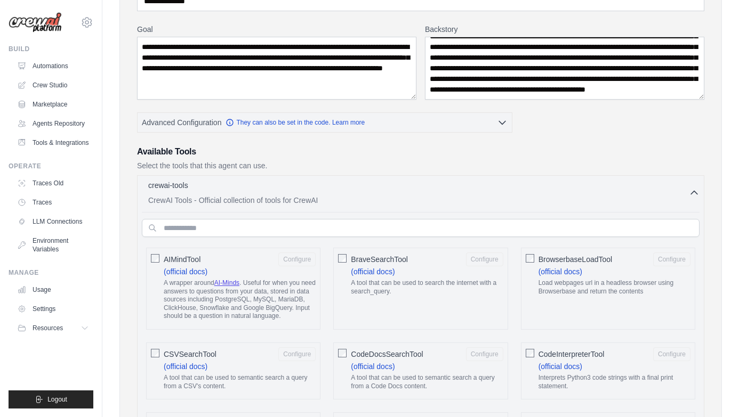
scroll to position [0, 0]
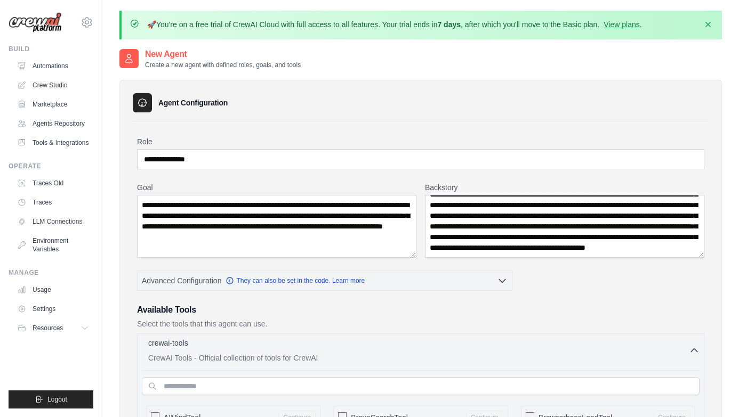
click at [400, 353] on p "CrewAI Tools - Official collection of tools for CrewAI" at bounding box center [418, 358] width 540 height 11
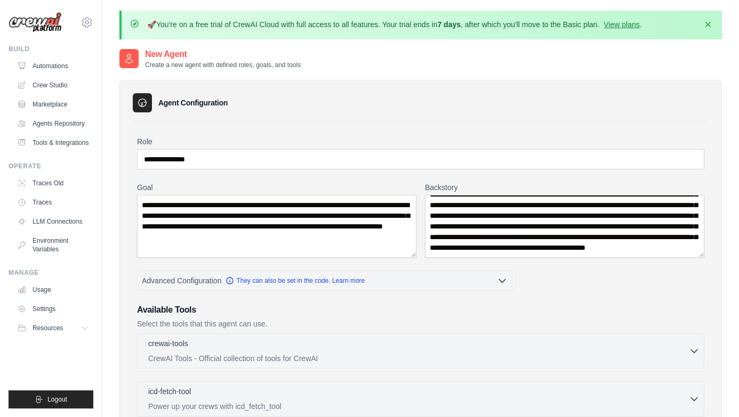
click at [589, 314] on h3 "Available Tools" at bounding box center [420, 310] width 567 height 13
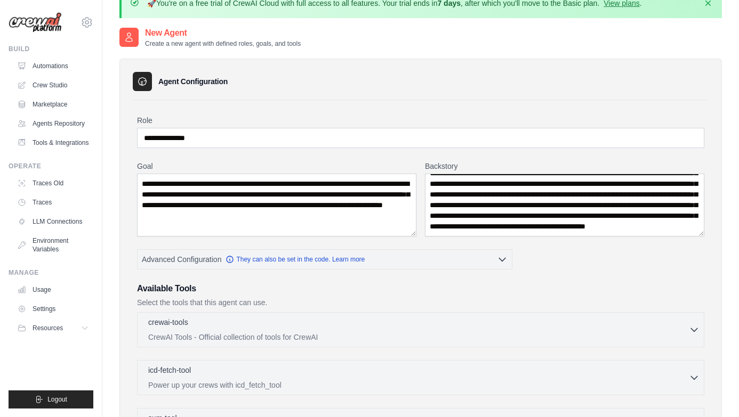
scroll to position [23, 0]
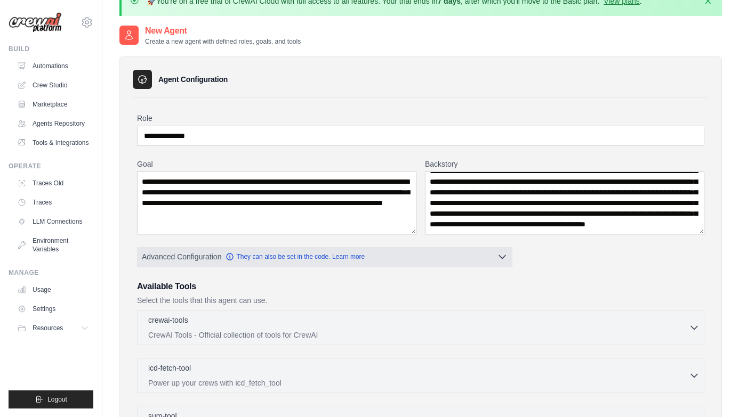
click at [505, 256] on icon "button" at bounding box center [502, 257] width 11 height 11
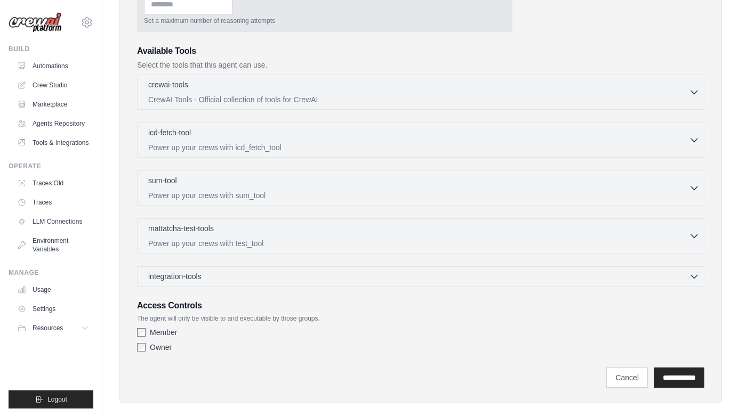
scroll to position [357, 0]
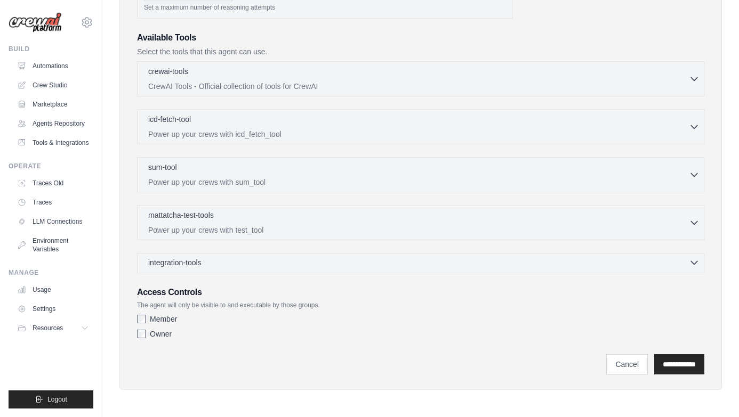
click at [250, 257] on div "integration-tools 0 selected" at bounding box center [423, 262] width 551 height 11
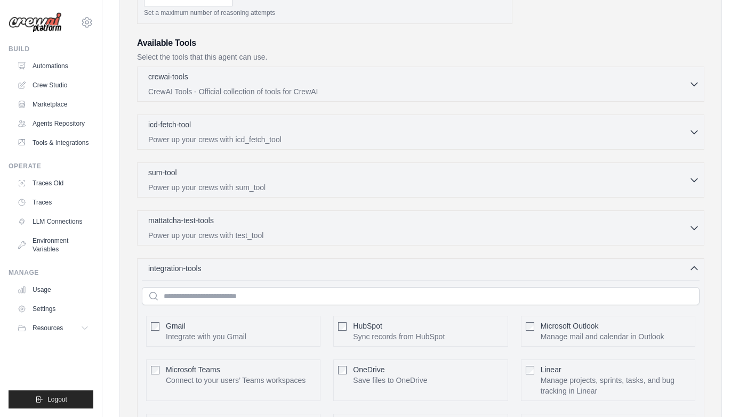
scroll to position [353, 0]
click at [681, 265] on div "integration-tools 0 selected" at bounding box center [423, 266] width 551 height 11
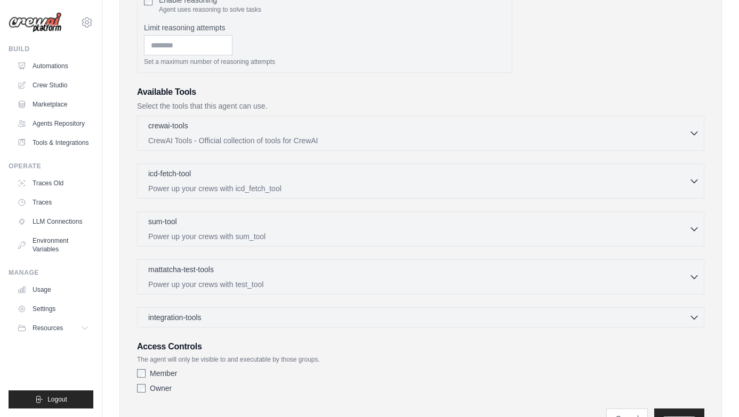
scroll to position [280, 0]
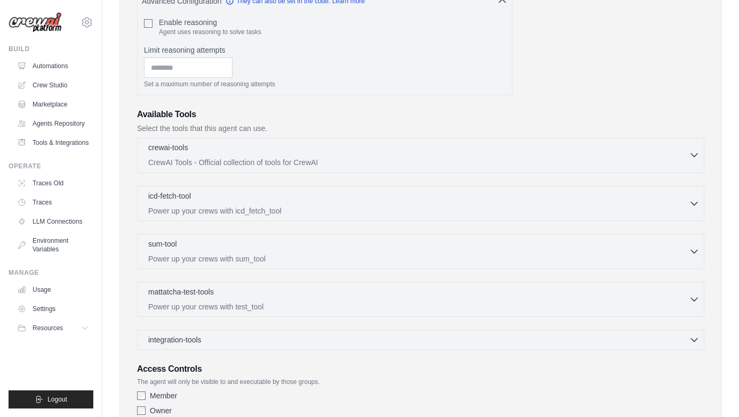
click at [598, 157] on p "CrewAI Tools - Official collection of tools for CrewAI" at bounding box center [418, 162] width 540 height 11
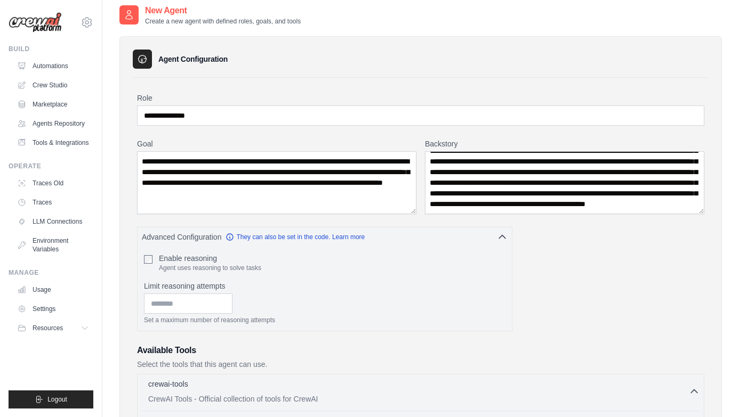
scroll to position [0, 0]
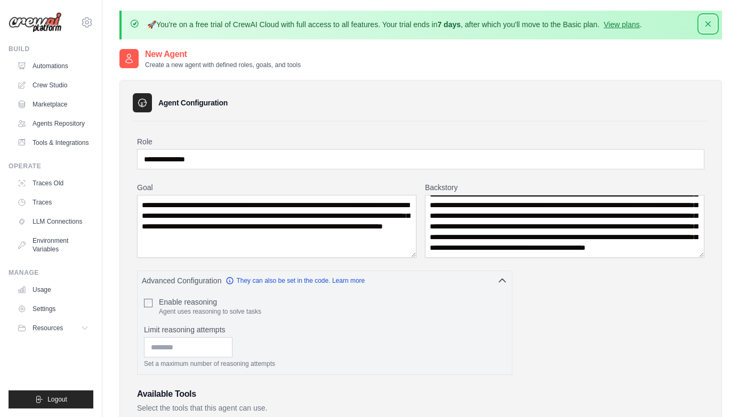
click at [713, 27] on icon "button" at bounding box center [707, 24] width 11 height 11
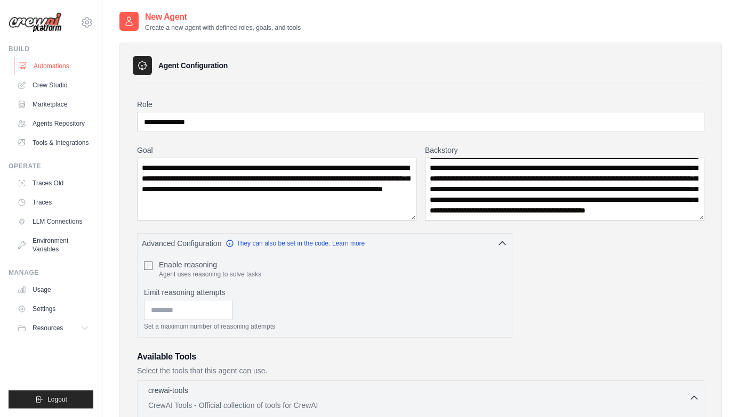
click at [52, 63] on link "Automations" at bounding box center [54, 66] width 80 height 17
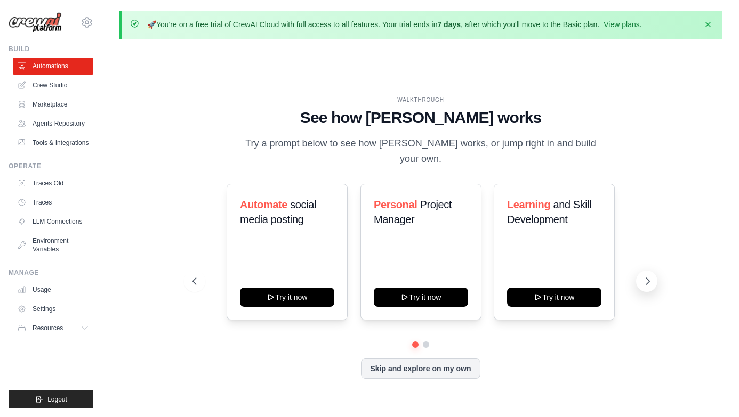
click at [641, 277] on button at bounding box center [646, 281] width 21 height 21
click at [62, 90] on link "Crew Studio" at bounding box center [54, 85] width 80 height 17
